Goal: Transaction & Acquisition: Purchase product/service

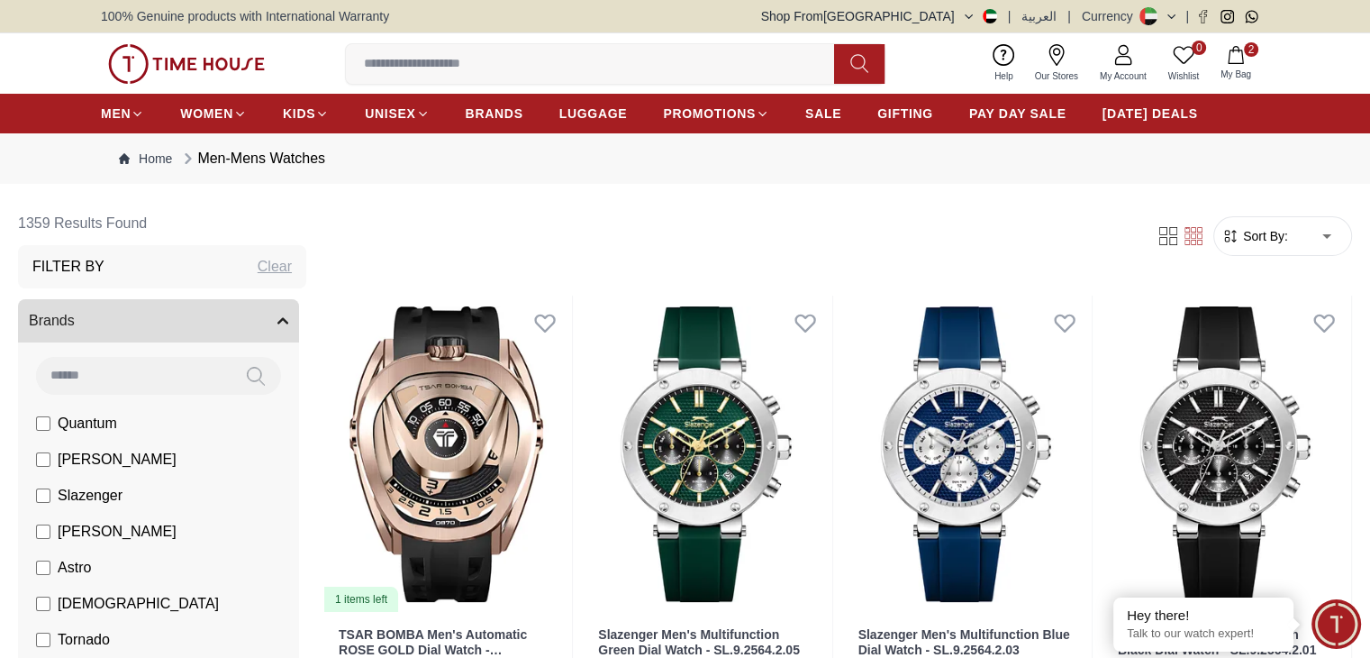
click at [204, 55] on img at bounding box center [186, 64] width 157 height 40
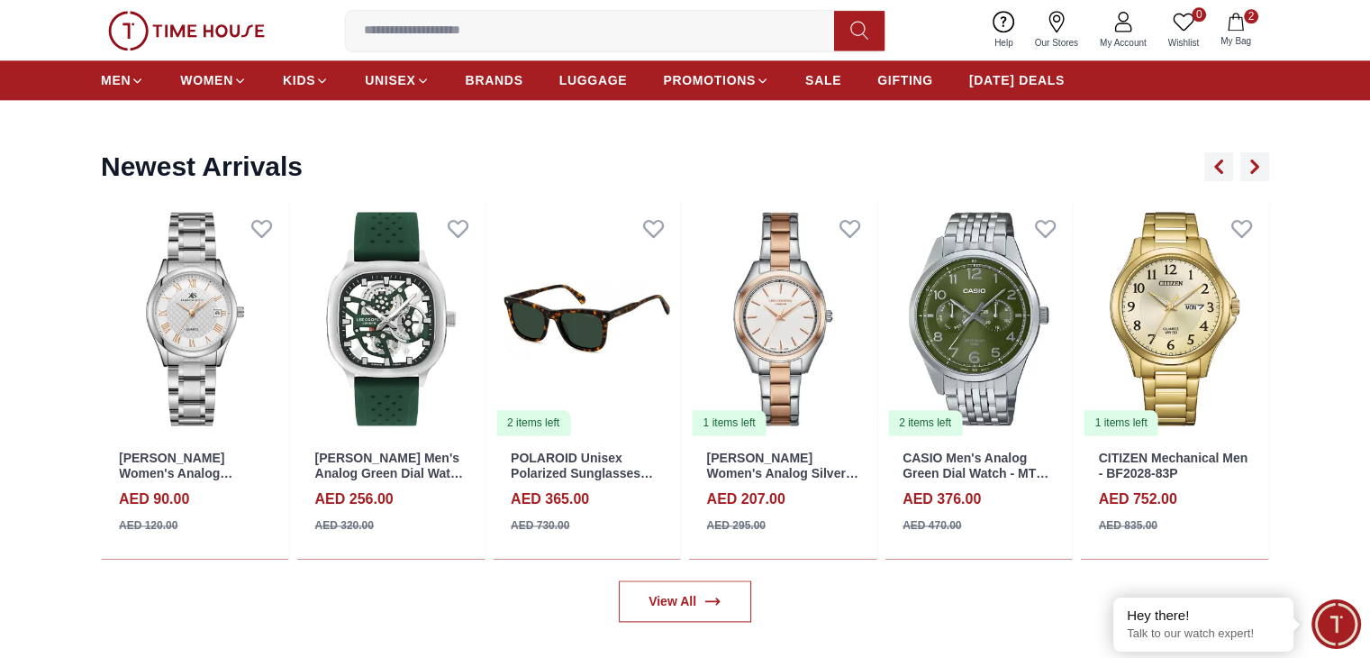
scroll to position [2140, 0]
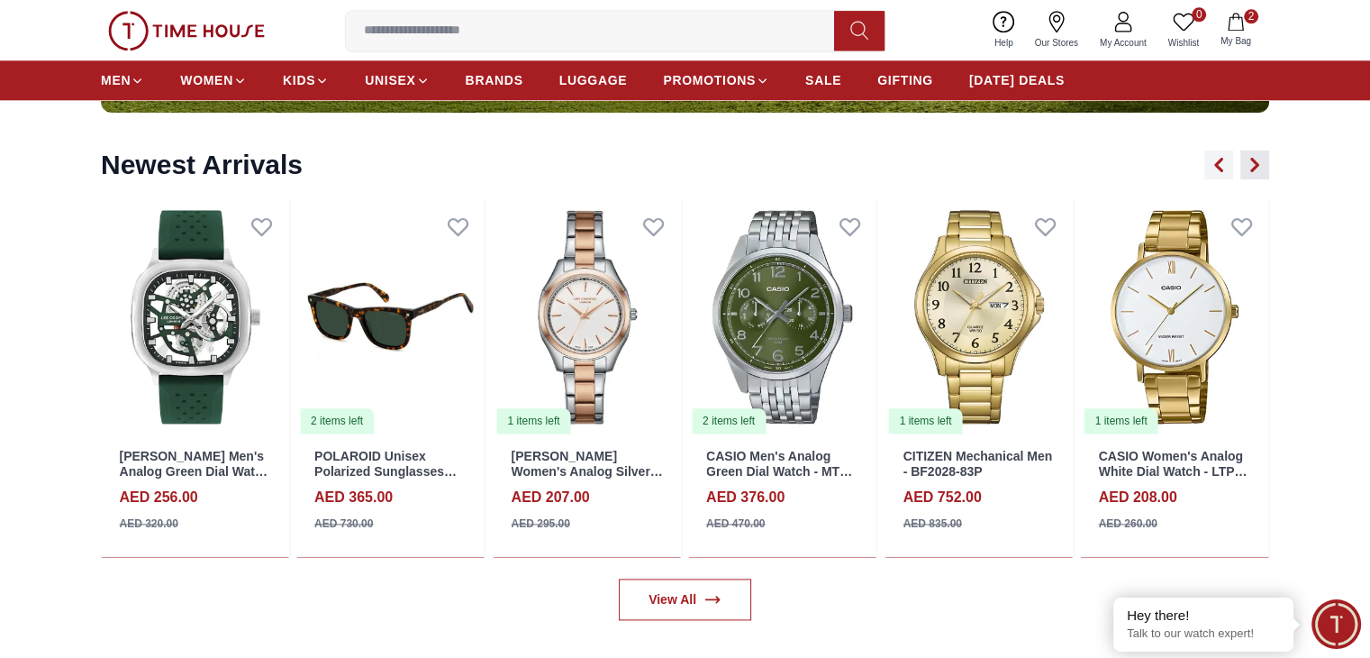
click at [1261, 171] on button "button" at bounding box center [1254, 164] width 29 height 29
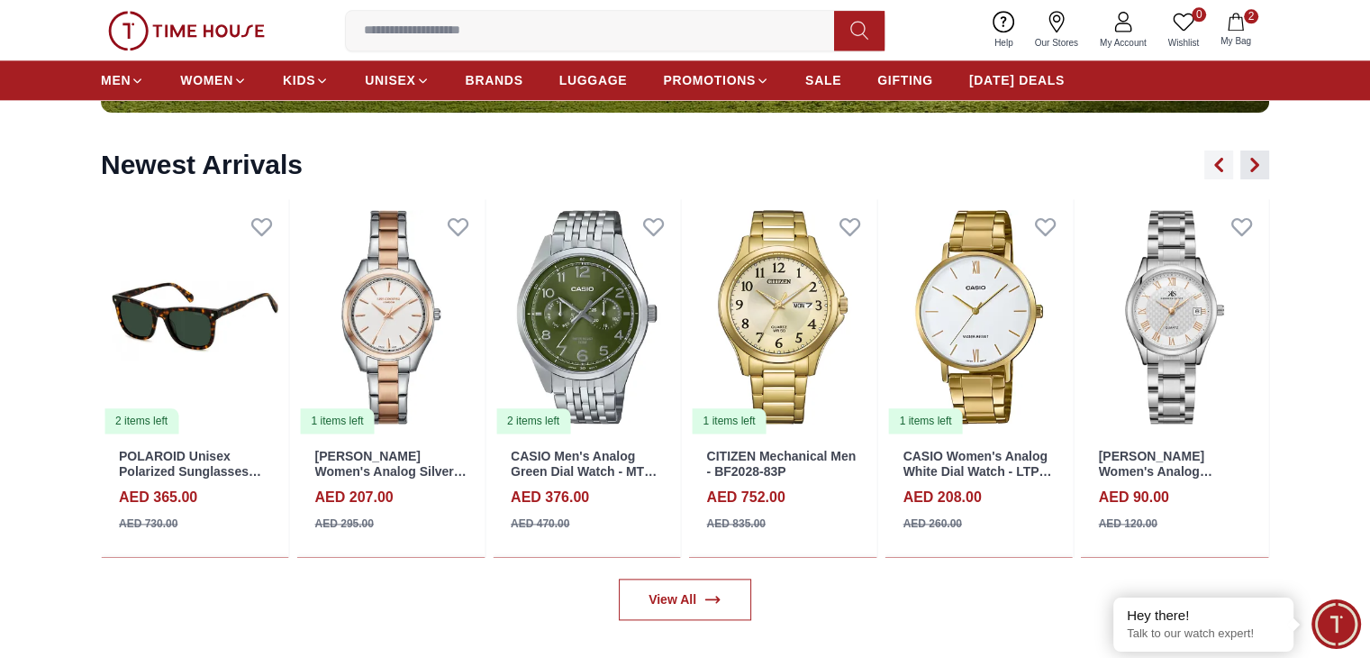
click at [1261, 171] on button "button" at bounding box center [1254, 164] width 29 height 29
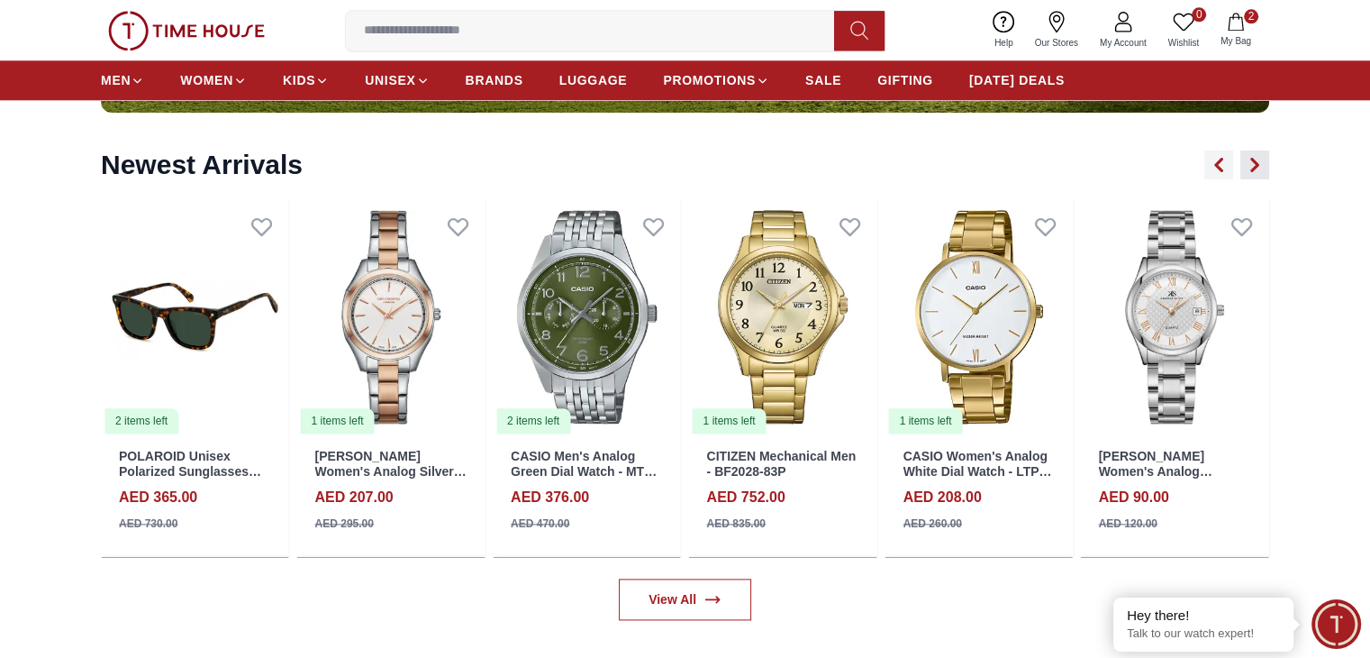
click at [1261, 171] on button "button" at bounding box center [1254, 164] width 29 height 29
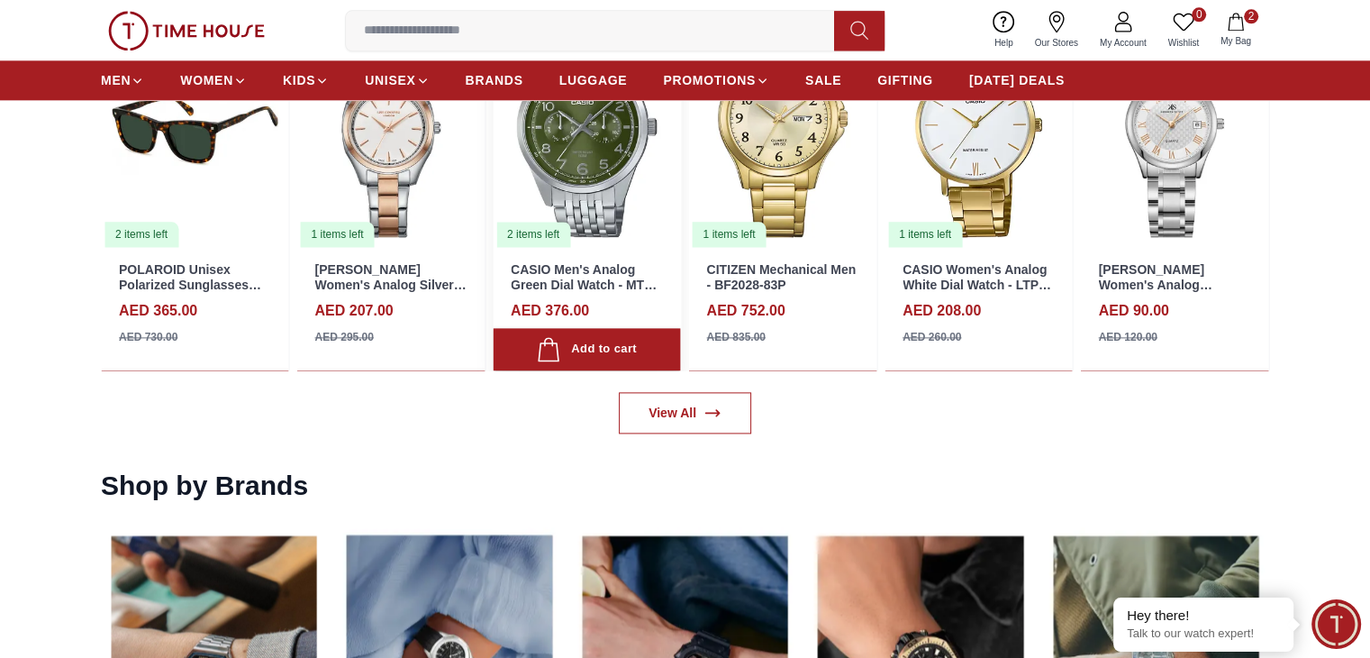
scroll to position [2327, 0]
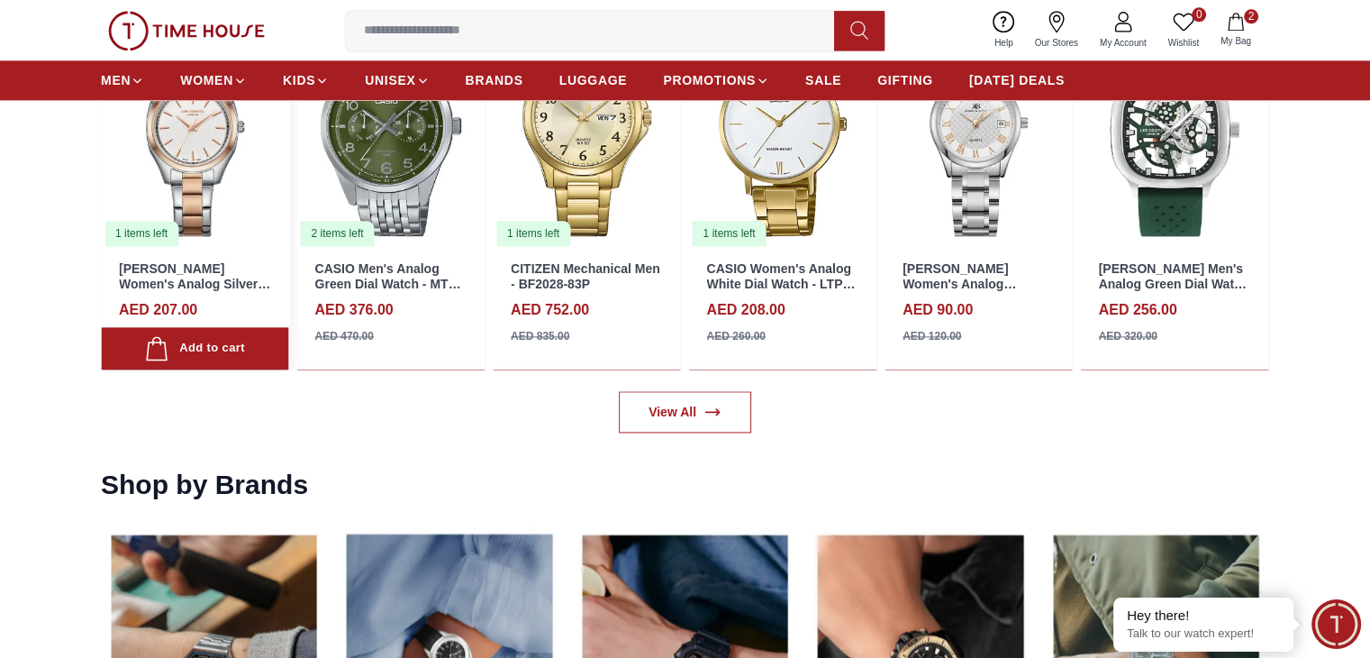
click at [199, 281] on link "[PERSON_NAME] Women's Analog Silver Dial Watch - LC08006.530" at bounding box center [194, 283] width 151 height 45
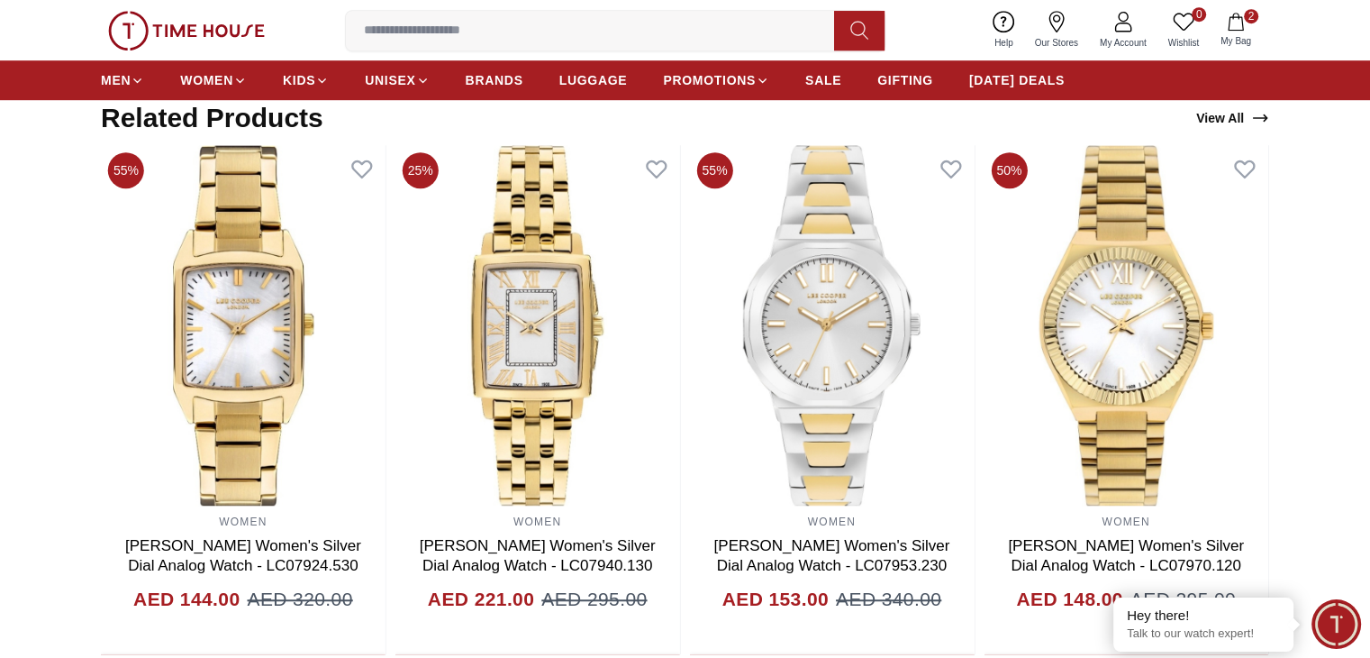
scroll to position [1196, 0]
